Goal: Information Seeking & Learning: Check status

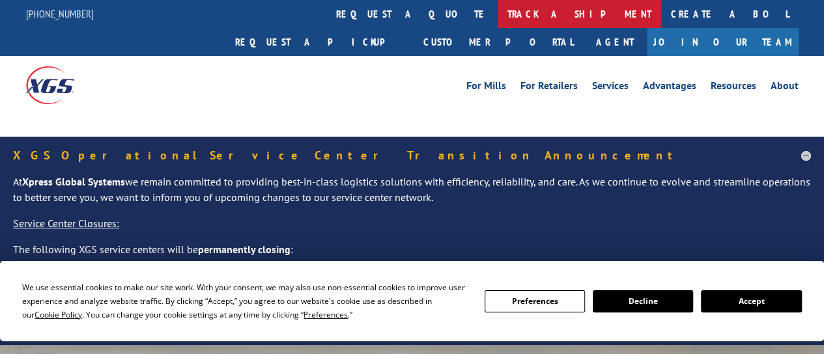
click at [498, 24] on link "track a shipment" at bounding box center [579, 14] width 163 height 28
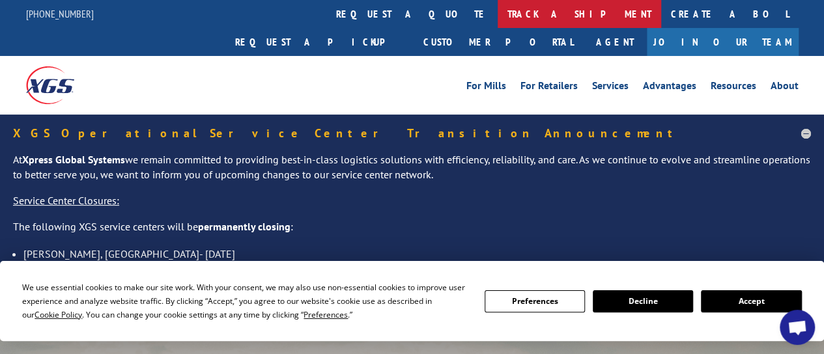
click at [498, 17] on link "track a shipment" at bounding box center [579, 14] width 163 height 28
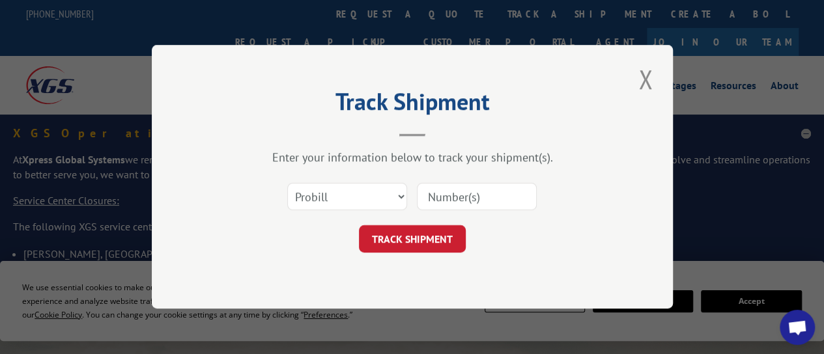
paste input "17439638"
type input "17439638"
click at [436, 238] on button "TRACK SHIPMENT" at bounding box center [412, 239] width 107 height 27
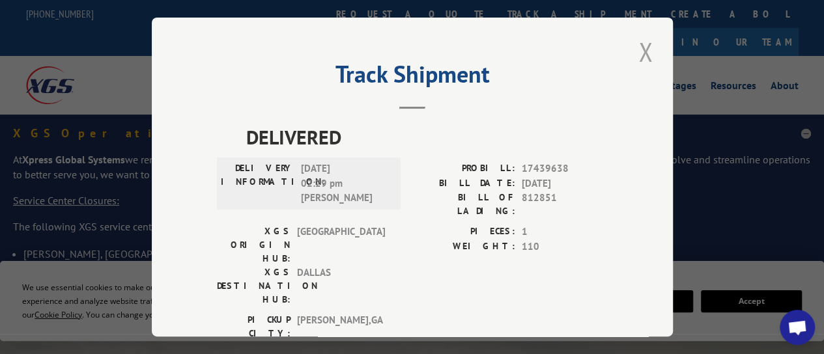
click at [638, 46] on button "Close modal" at bounding box center [645, 52] width 22 height 36
